Goal: Check status: Check status

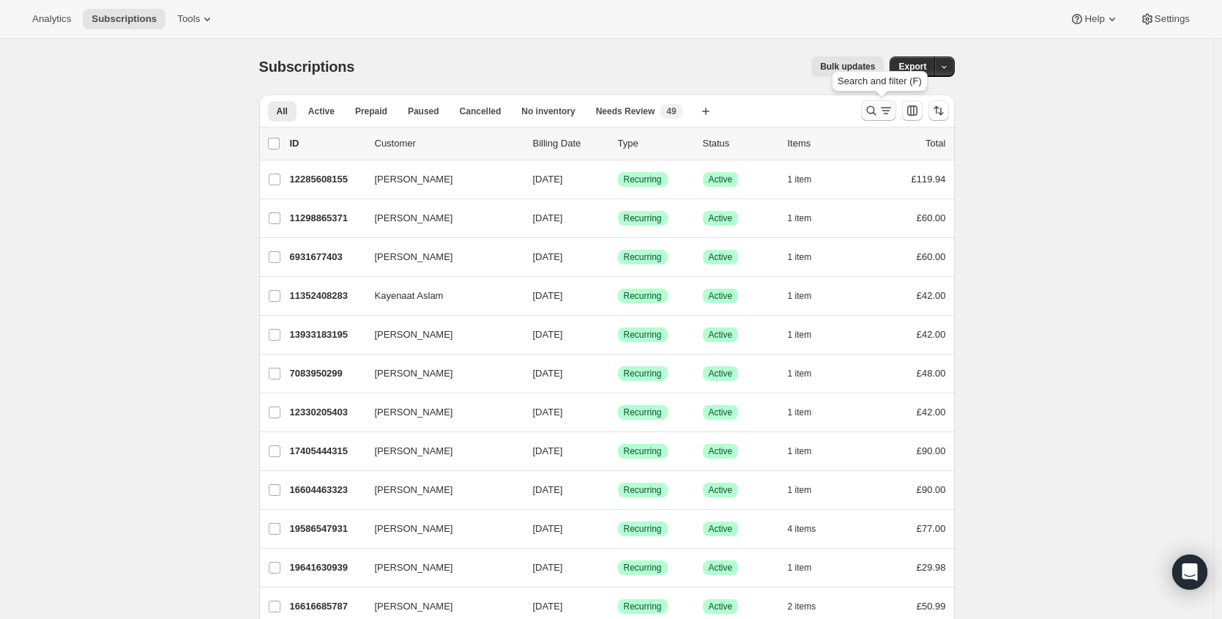
click at [872, 108] on icon "Search and filter results" at bounding box center [871, 110] width 15 height 15
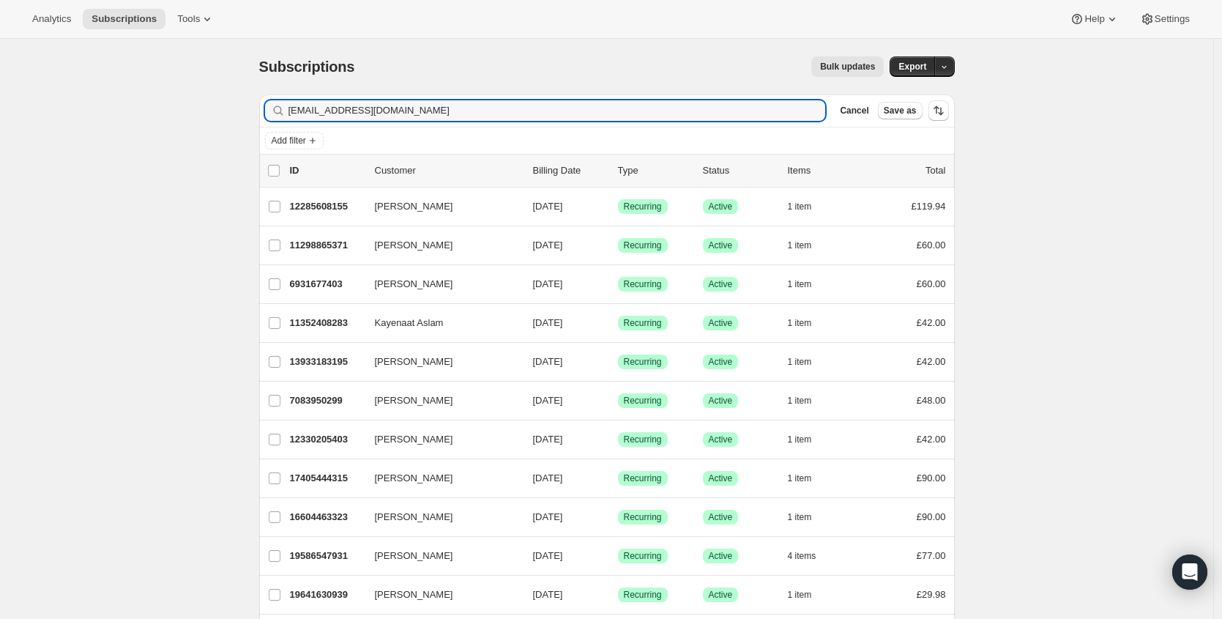
type input "[EMAIL_ADDRESS][DOMAIN_NAME]"
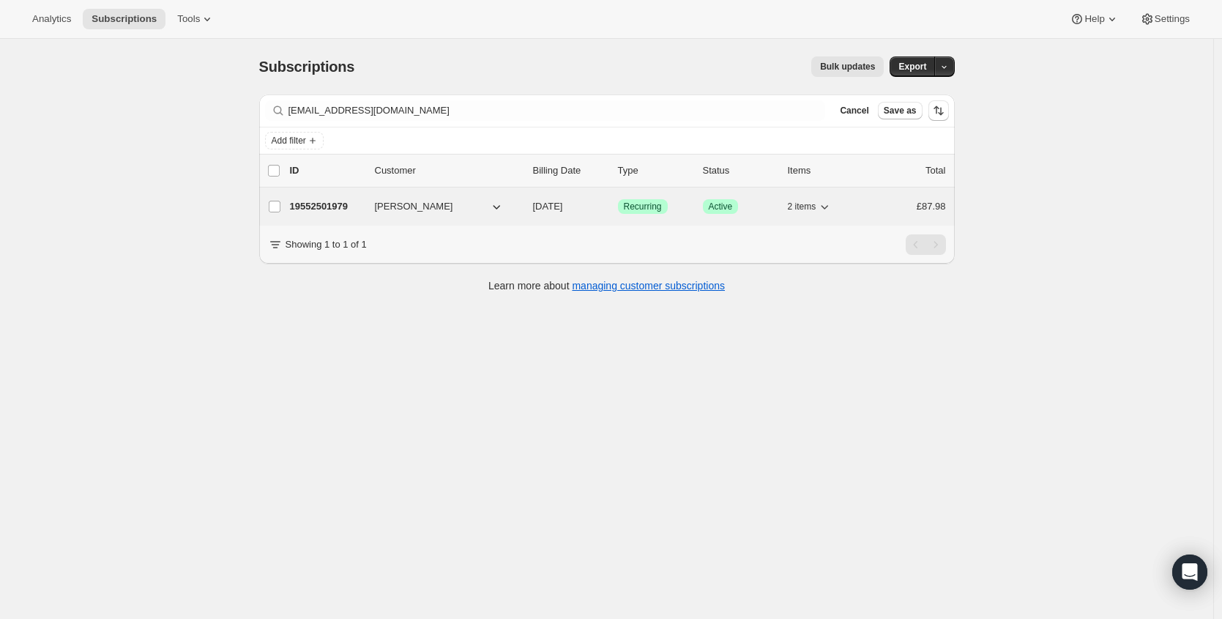
click at [332, 197] on div "19552501979 [PERSON_NAME] [DATE] Success Recurring Success Active 2 items £87.98" at bounding box center [618, 206] width 656 height 20
